Goal: Task Accomplishment & Management: Use online tool/utility

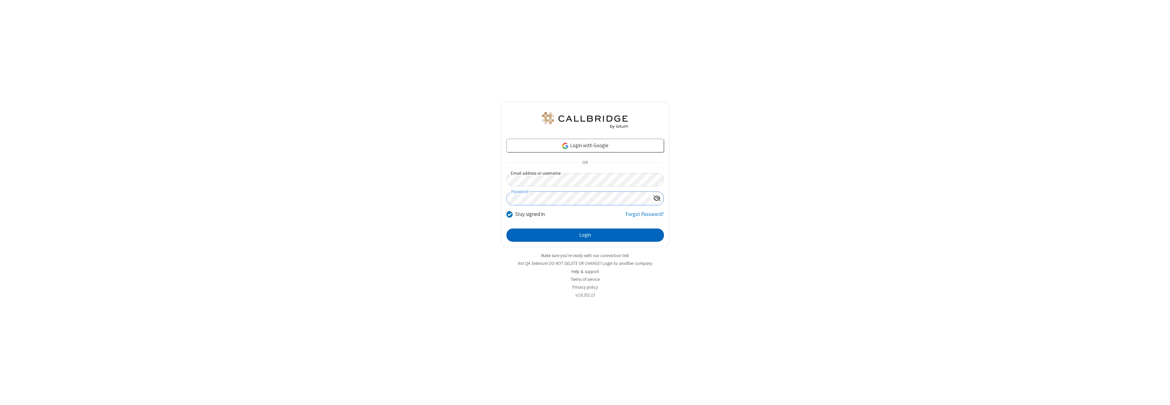
click at [585, 235] on button "Login" at bounding box center [586, 236] width 158 height 14
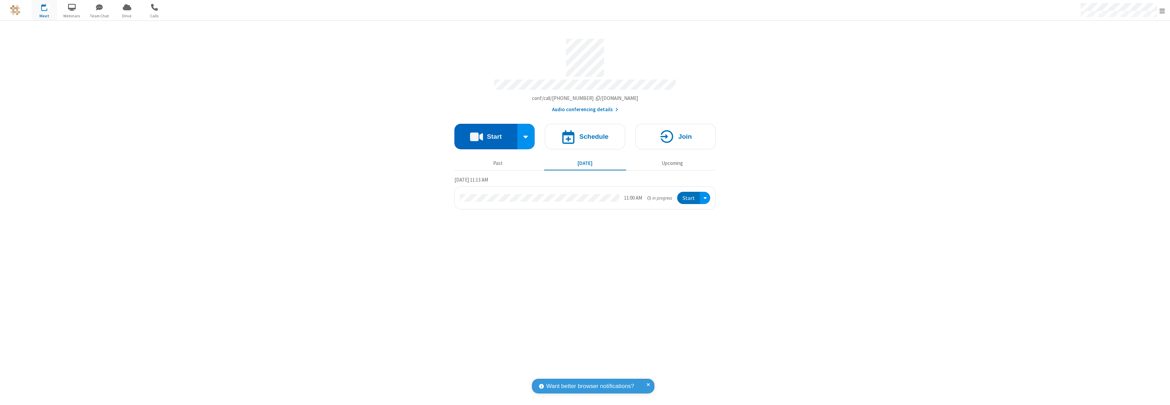
click at [486, 133] on button "Start" at bounding box center [486, 137] width 63 height 26
